Goal: Task Accomplishment & Management: Manage account settings

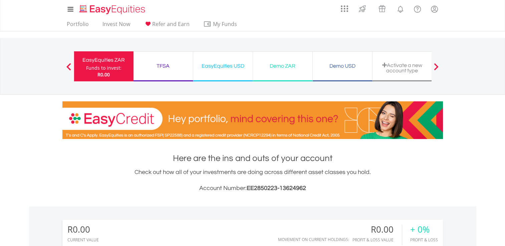
click at [285, 74] on div "Demo ZAR Funds to invest: R0.00" at bounding box center [283, 66] width 60 height 30
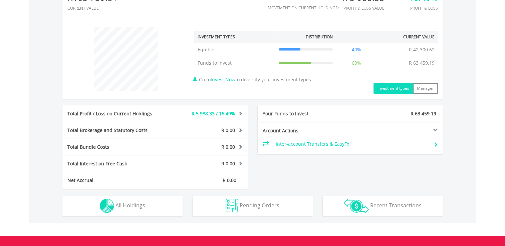
scroll to position [318, 0]
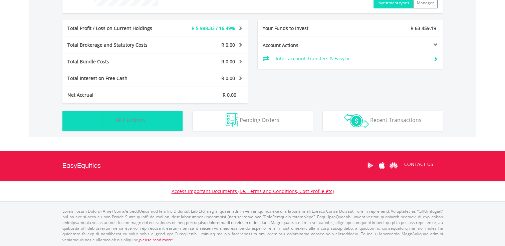
click at [160, 126] on button "Holdings All Holdings" at bounding box center [122, 121] width 120 height 20
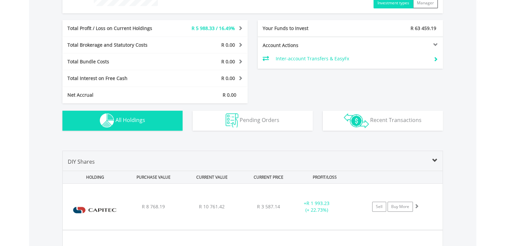
scroll to position [468, 0]
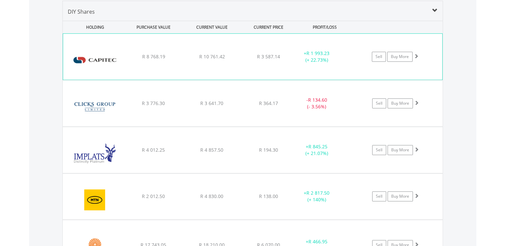
click at [101, 54] on img at bounding box center [94, 60] width 57 height 36
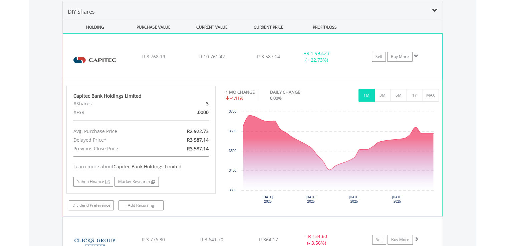
click at [95, 62] on img at bounding box center [94, 60] width 57 height 36
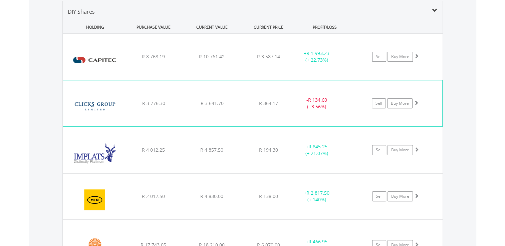
click at [117, 105] on img at bounding box center [94, 107] width 57 height 36
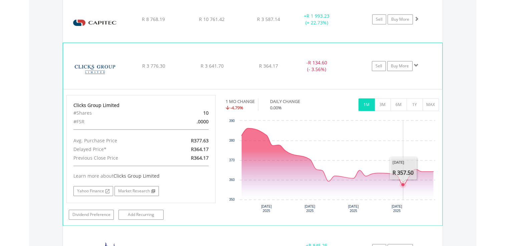
scroll to position [507, 0]
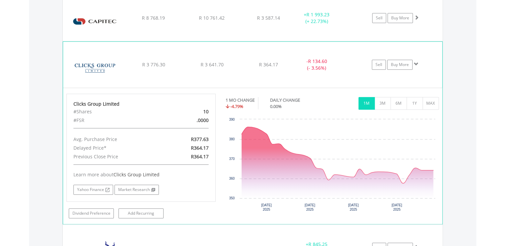
click at [108, 77] on img at bounding box center [94, 68] width 57 height 36
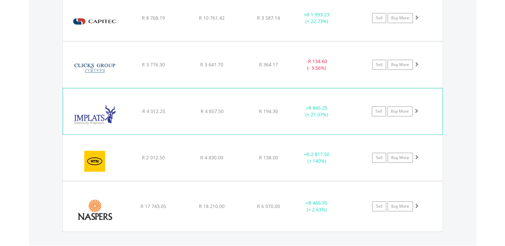
click at [91, 108] on img at bounding box center [94, 115] width 57 height 36
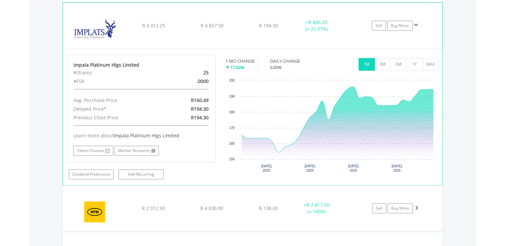
scroll to position [593, 0]
click at [97, 43] on img at bounding box center [94, 28] width 57 height 36
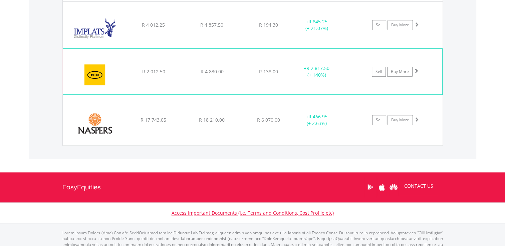
click at [95, 65] on img at bounding box center [94, 74] width 57 height 35
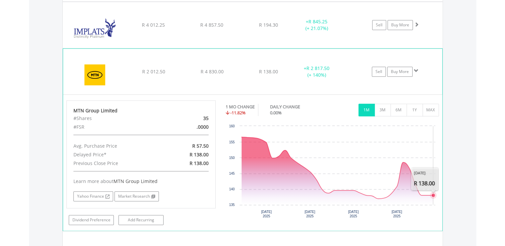
click at [429, 198] on icon "Interactive chart" at bounding box center [338, 171] width 192 height 68
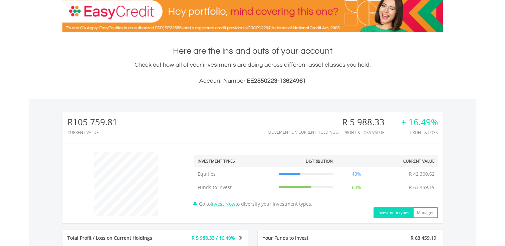
scroll to position [31, 0]
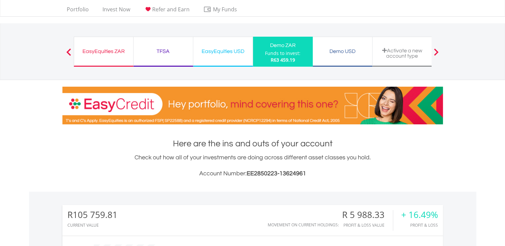
scroll to position [0, 0]
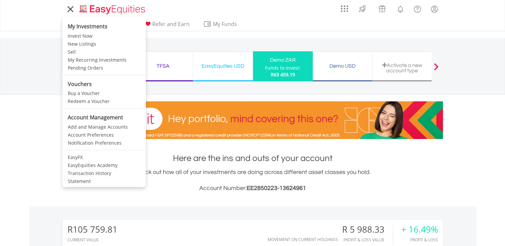
click at [70, 11] on icon at bounding box center [70, 9] width 9 height 8
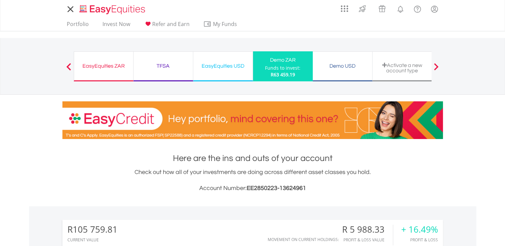
click at [70, 11] on icon at bounding box center [70, 9] width 9 height 8
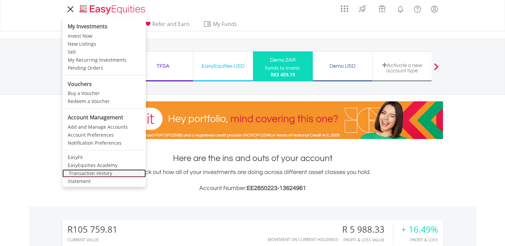
click at [87, 176] on link "Transaction History" at bounding box center [103, 174] width 83 height 8
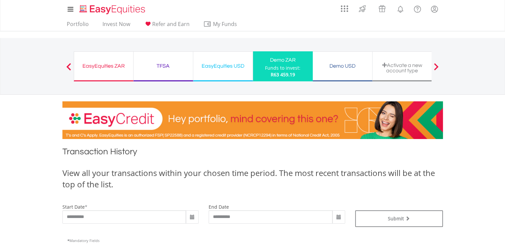
click at [190, 219] on span at bounding box center [192, 217] width 5 height 5
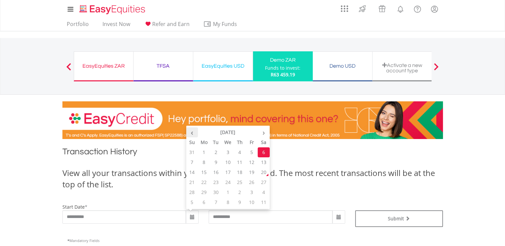
click at [191, 133] on th "‹" at bounding box center [192, 133] width 12 height 10
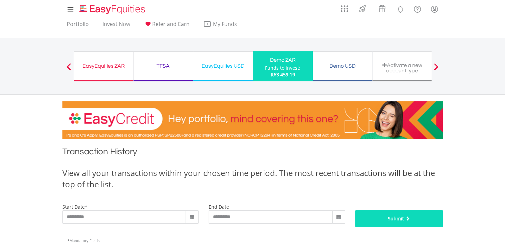
click at [362, 214] on button "Submit" at bounding box center [399, 219] width 88 height 17
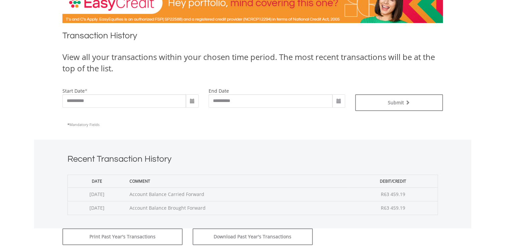
scroll to position [111, 0]
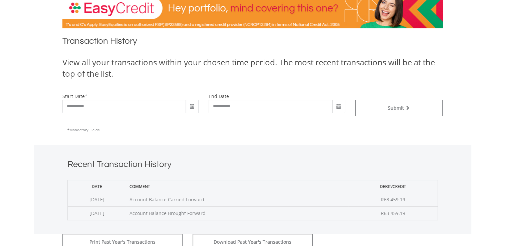
click at [191, 105] on span at bounding box center [192, 106] width 5 height 5
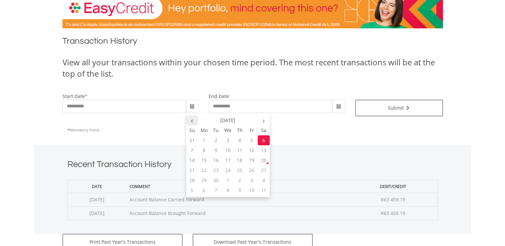
click at [191, 119] on th "‹" at bounding box center [192, 121] width 12 height 10
click at [190, 119] on th "‹" at bounding box center [192, 121] width 12 height 10
click at [192, 122] on th "‹" at bounding box center [192, 121] width 12 height 10
click at [226, 150] on td "7" at bounding box center [228, 151] width 12 height 10
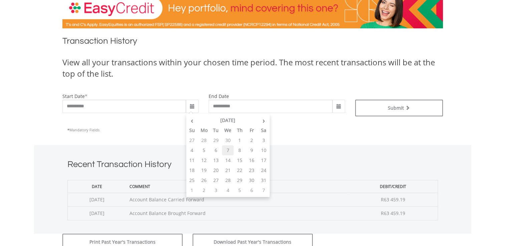
type input "**********"
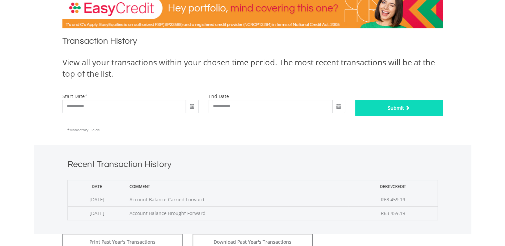
click at [384, 110] on button "Submit" at bounding box center [399, 108] width 88 height 17
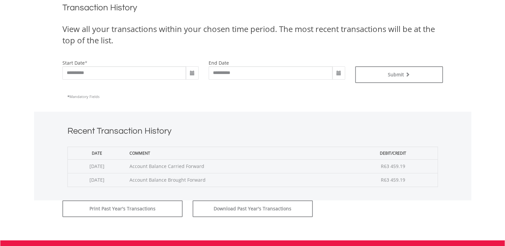
scroll to position [145, 0]
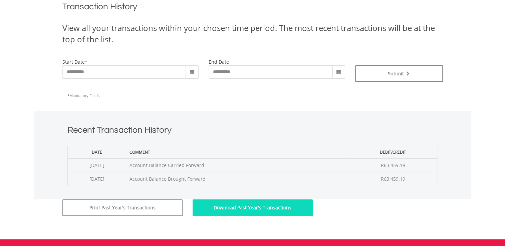
click at [227, 205] on button "Download Past Year's Transactions" at bounding box center [253, 208] width 120 height 17
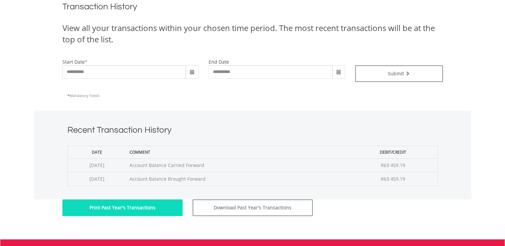
click at [131, 208] on button "Print Past Year's Transactions" at bounding box center [122, 208] width 120 height 17
click at [98, 206] on button "Print Past Year's Transactions" at bounding box center [122, 208] width 120 height 17
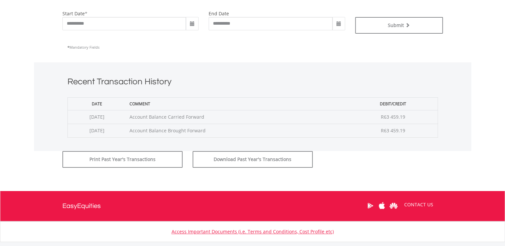
scroll to position [234, 0]
